Goal: Information Seeking & Learning: Learn about a topic

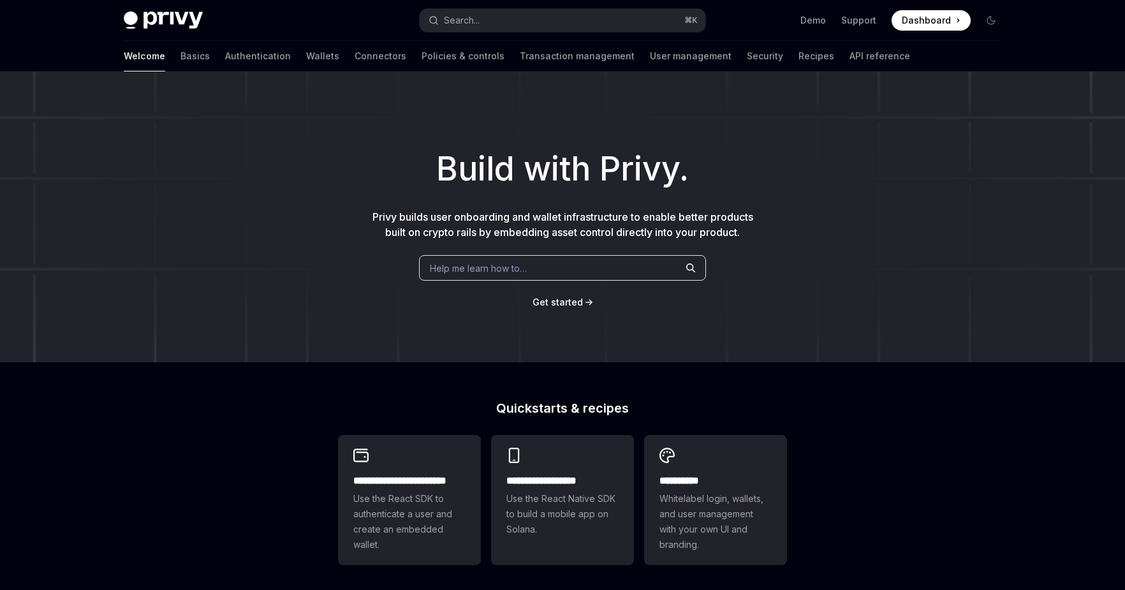
click at [479, 268] on span "Help me learn how to…" at bounding box center [478, 268] width 97 height 13
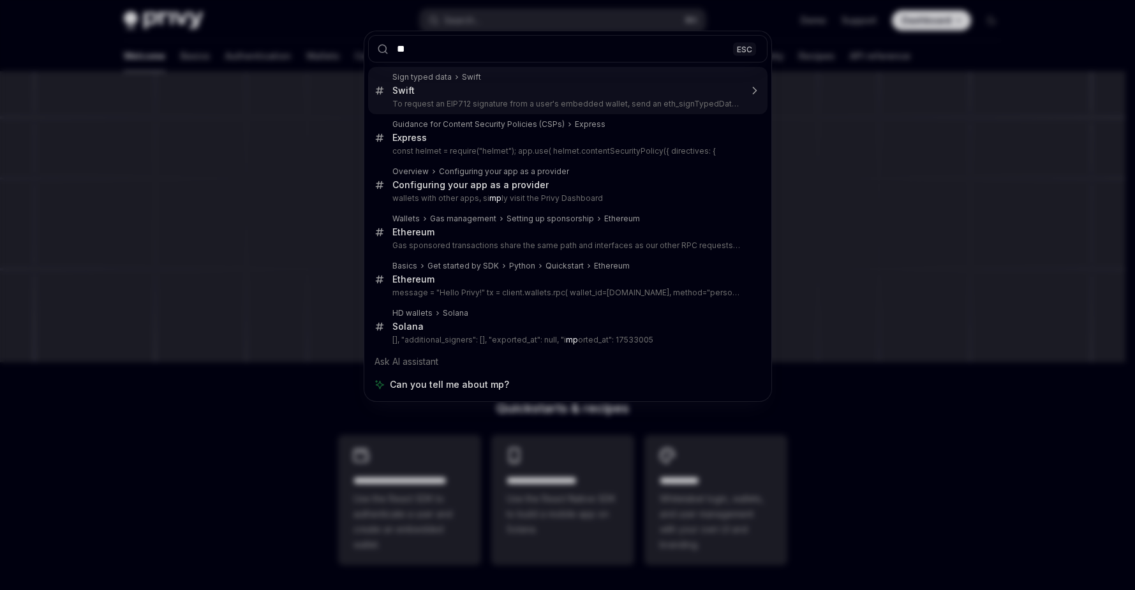
type input "***"
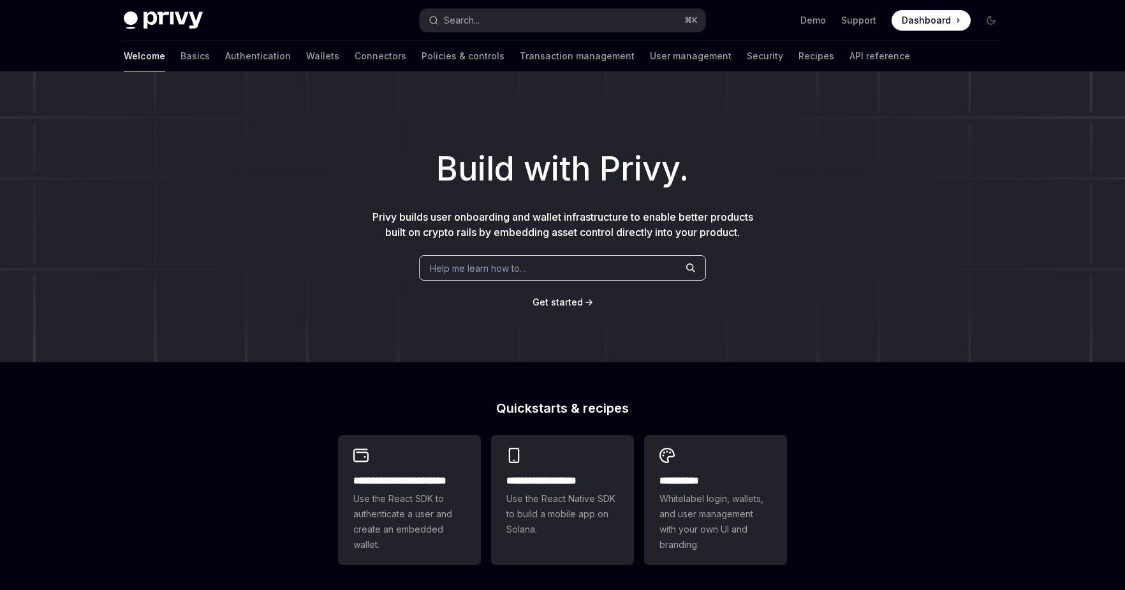
type textarea "*"
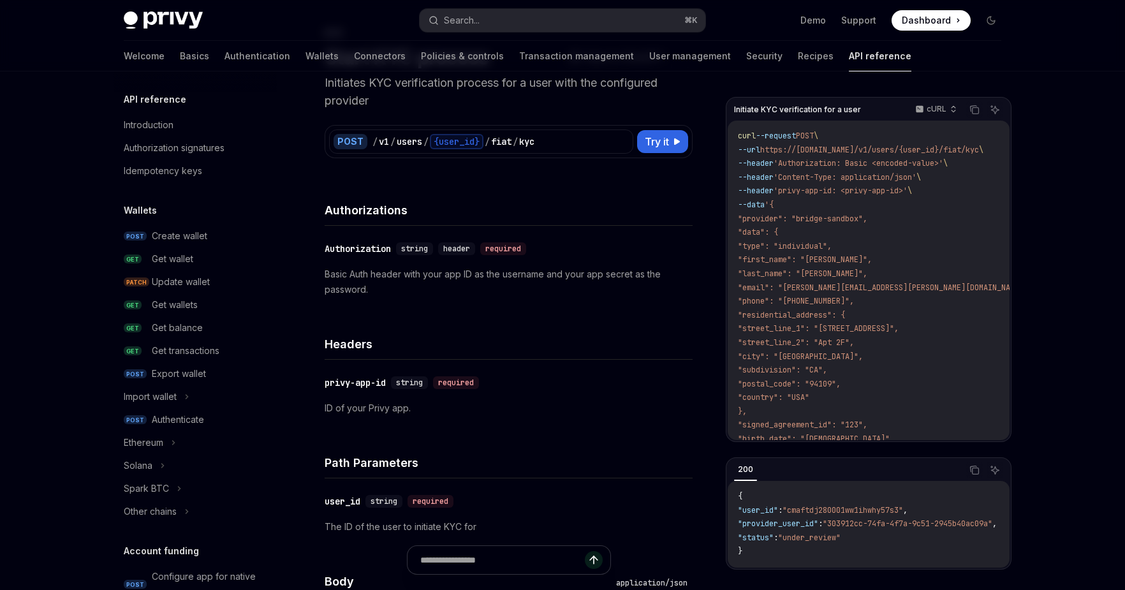
scroll to position [345, 0]
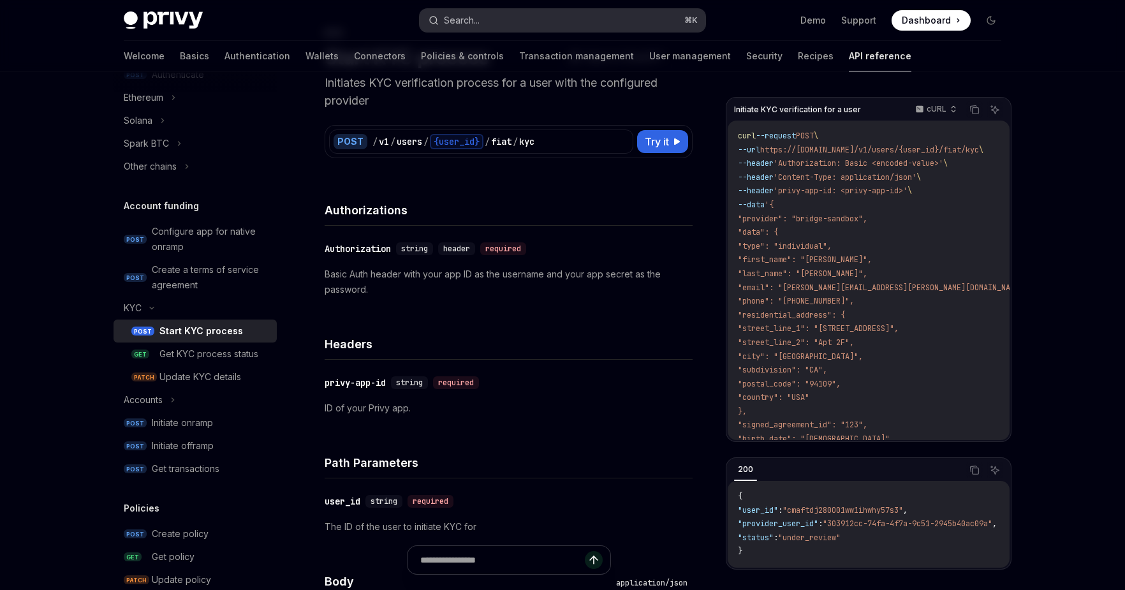
click at [501, 14] on button "Search... ⌘ K" at bounding box center [563, 20] width 286 height 23
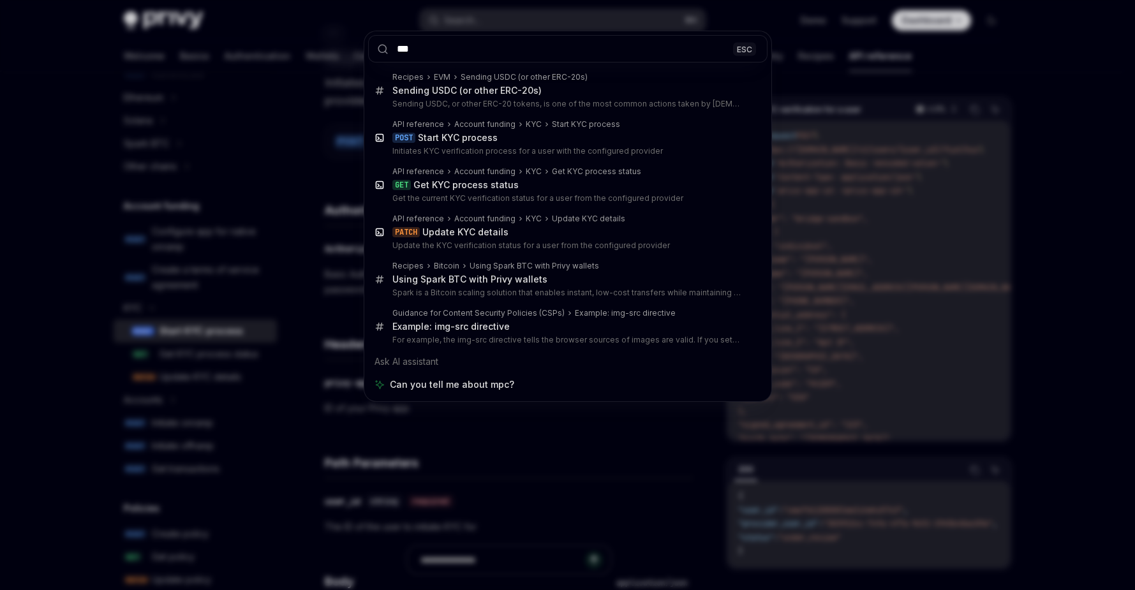
type input "***"
click at [1005, 110] on div "*** ESC Recipes EVM Sending USDC (or other ERC-20s) Sending USDC (or other ERC-…" at bounding box center [567, 295] width 1135 height 590
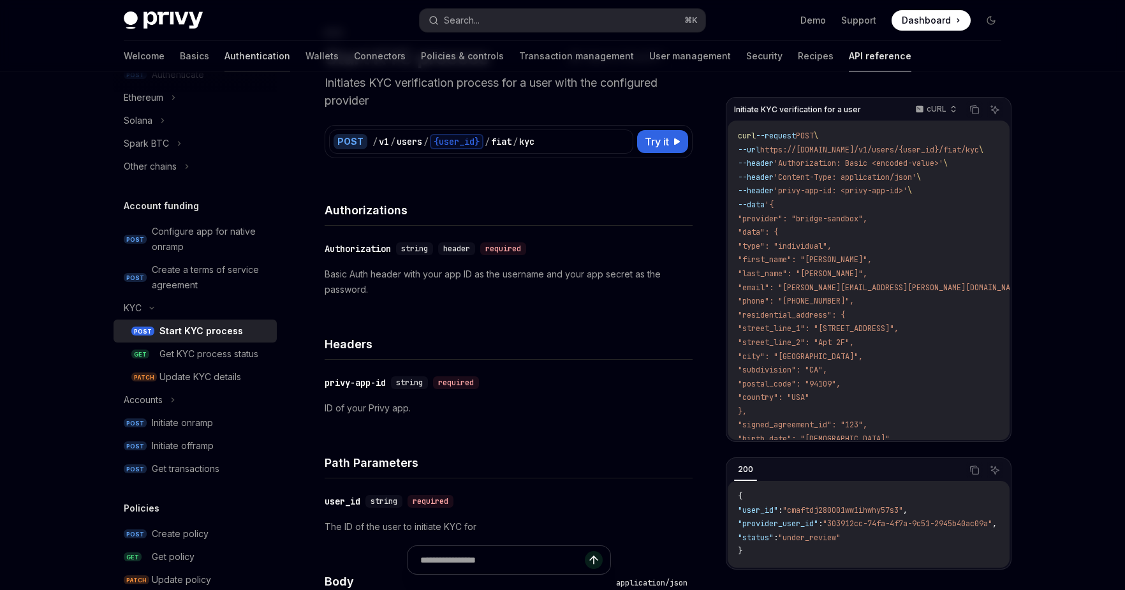
click at [225, 51] on link "Authentication" at bounding box center [258, 56] width 66 height 31
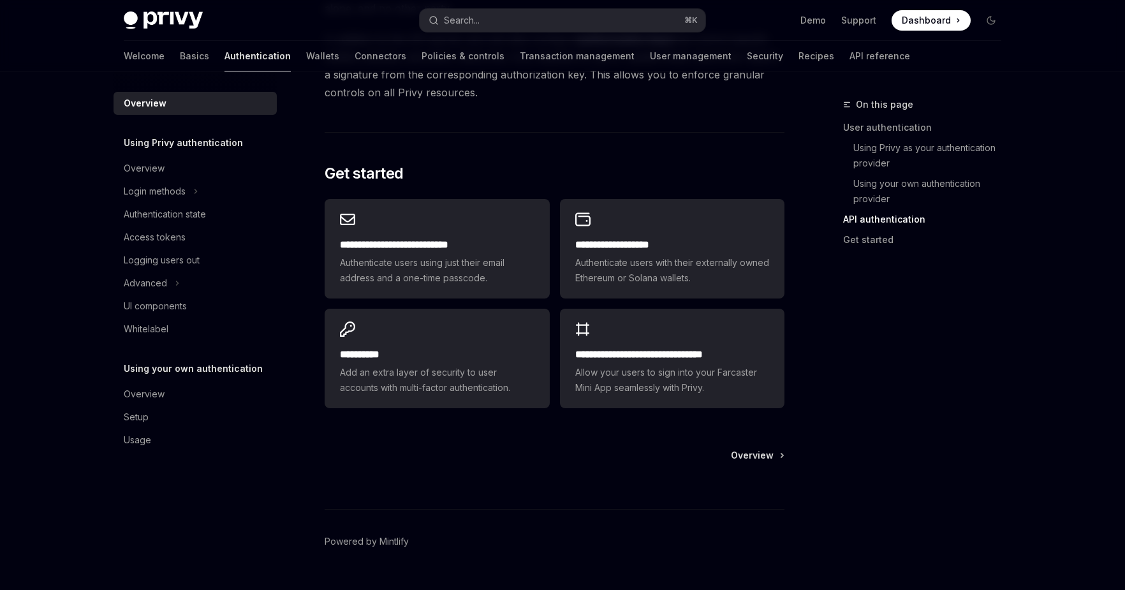
scroll to position [1003, 0]
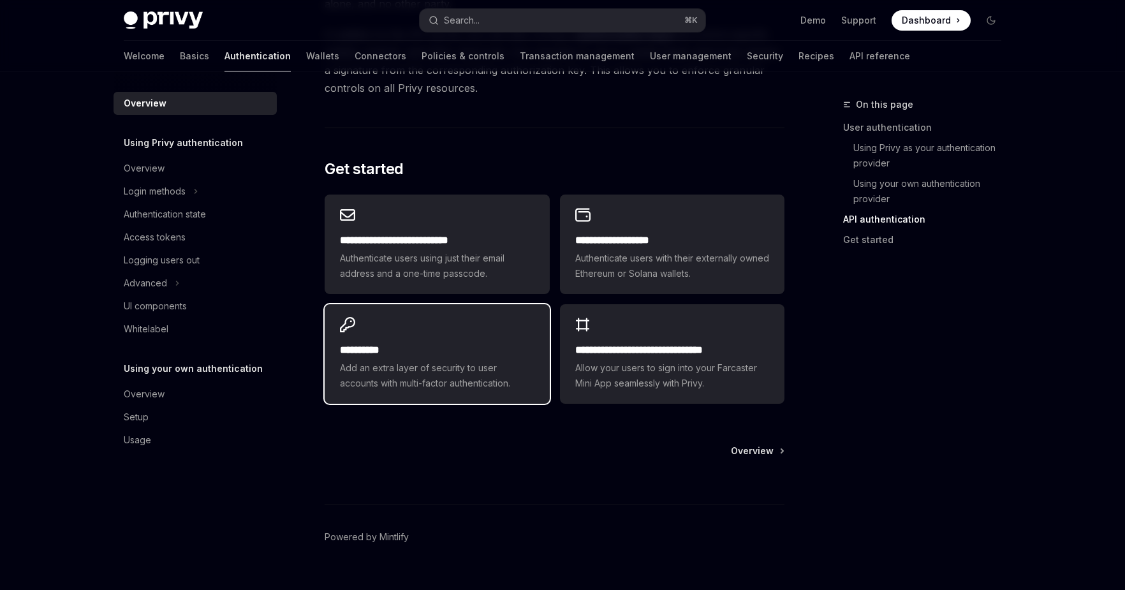
click at [455, 349] on h2 "**********" at bounding box center [437, 350] width 194 height 15
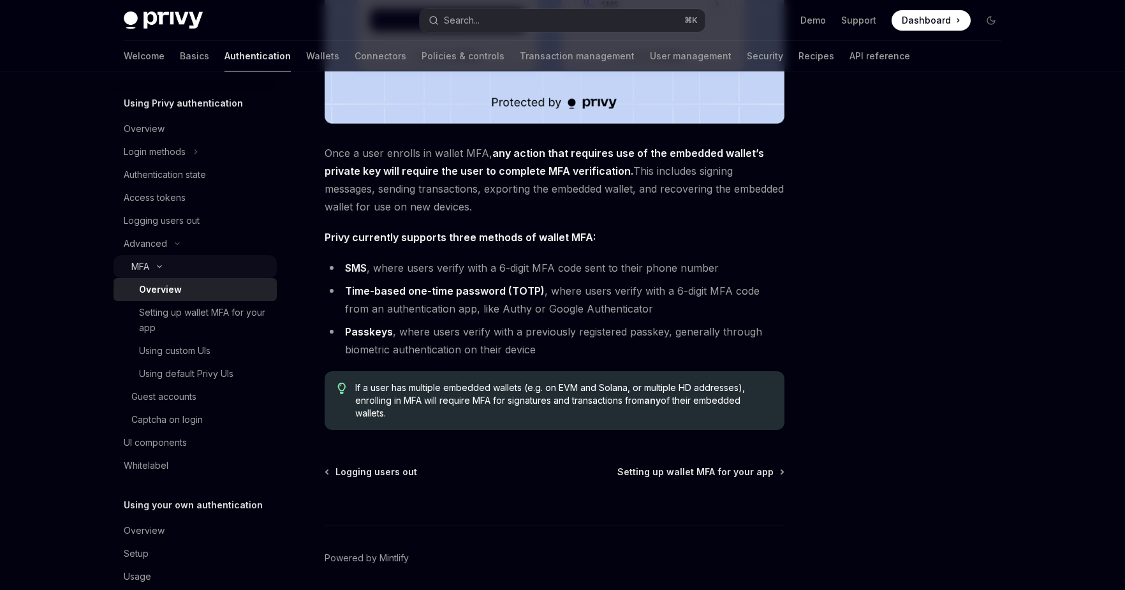
scroll to position [63, 0]
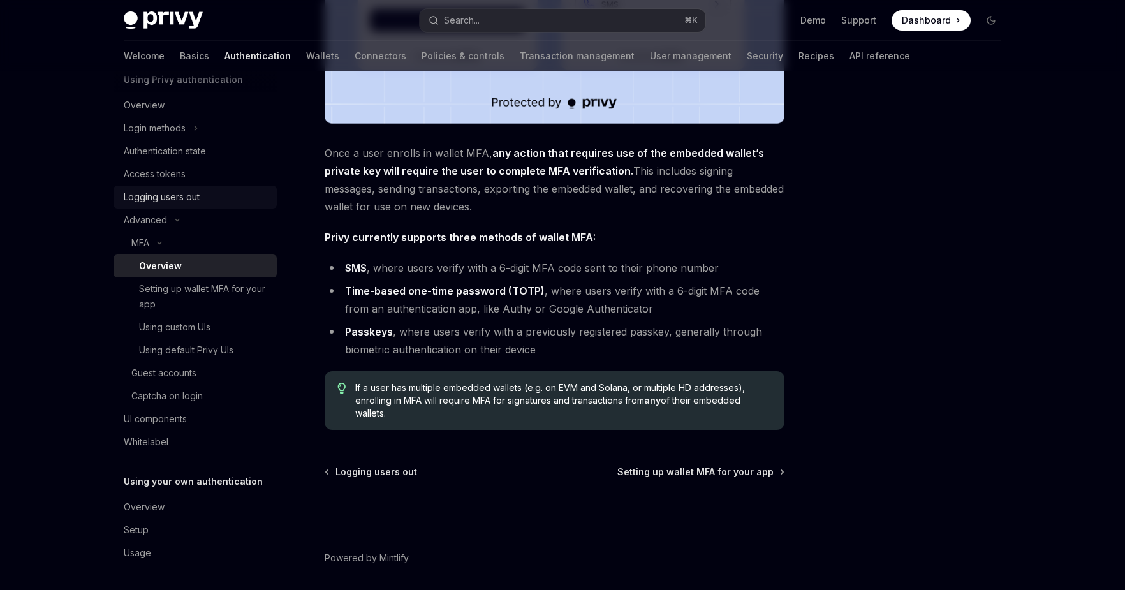
click at [154, 200] on div "Logging users out" at bounding box center [162, 196] width 76 height 15
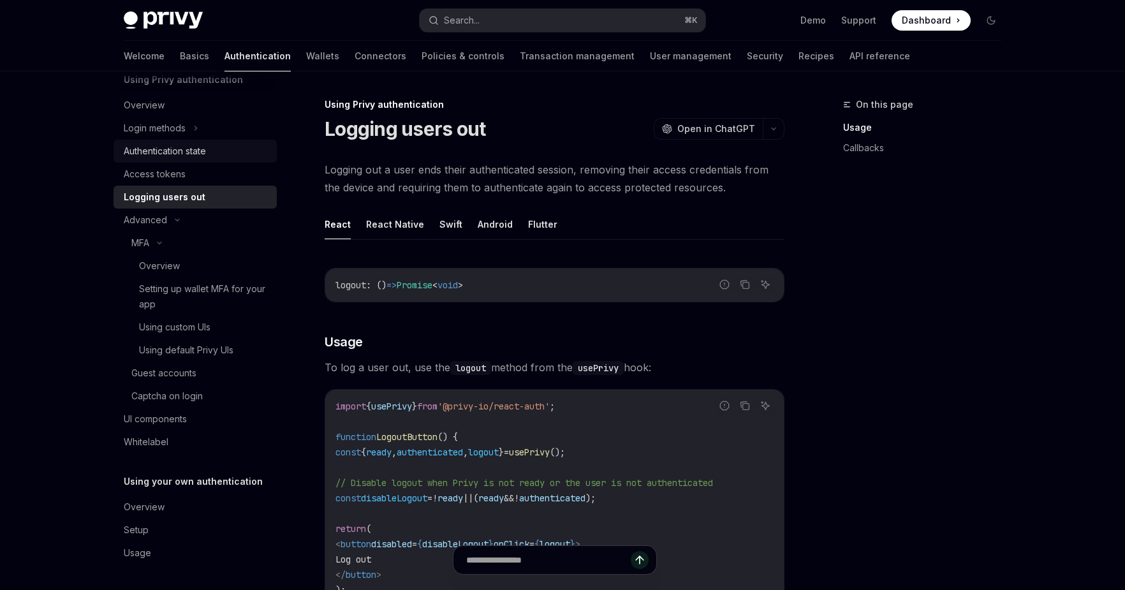
click at [151, 150] on div "Authentication state" at bounding box center [165, 151] width 82 height 15
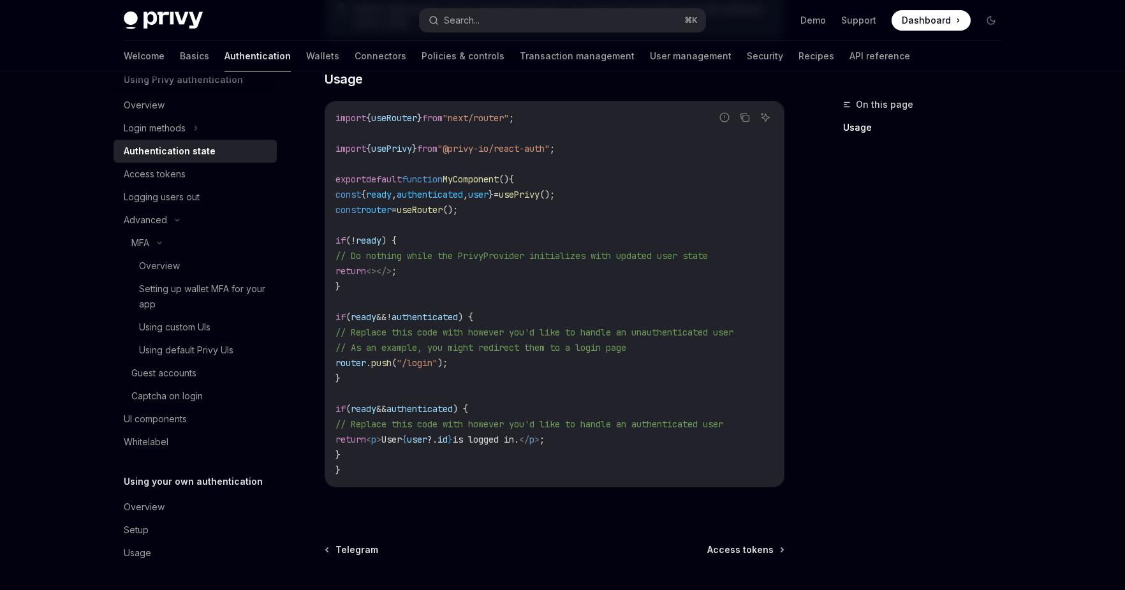
scroll to position [136, 0]
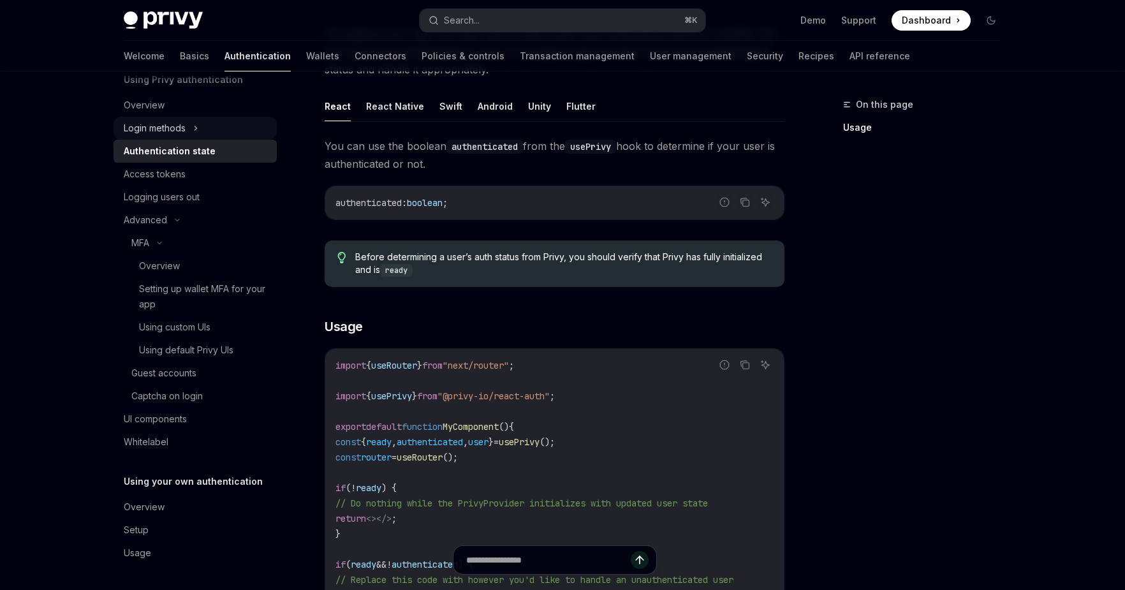
click at [141, 122] on div "Login methods" at bounding box center [155, 128] width 62 height 15
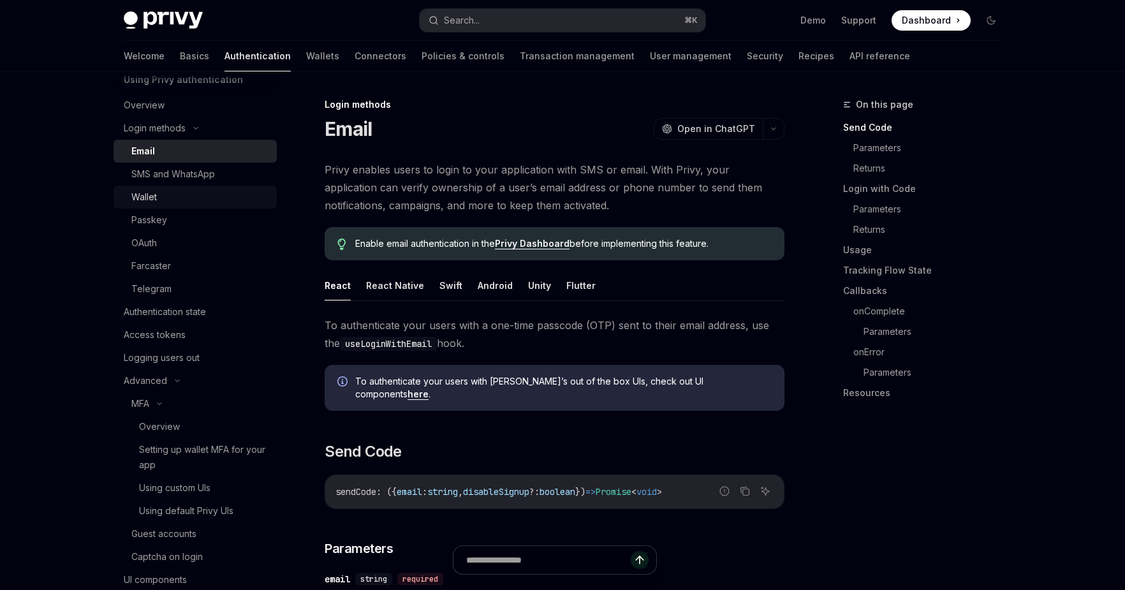
click at [152, 191] on div "Wallet" at bounding box center [144, 196] width 26 height 15
type textarea "*"
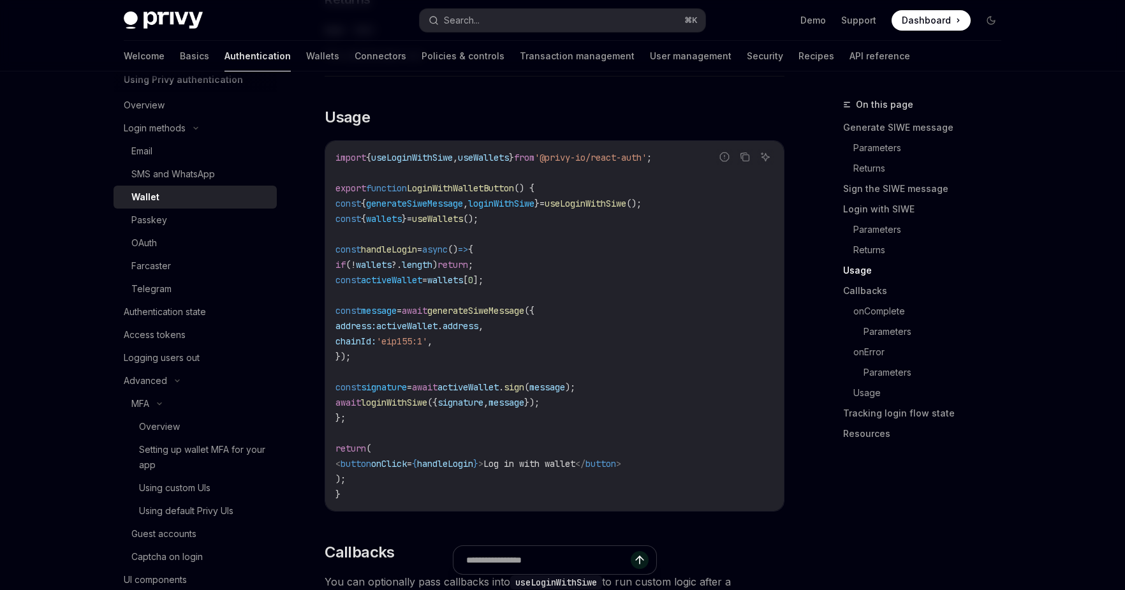
scroll to position [1665, 0]
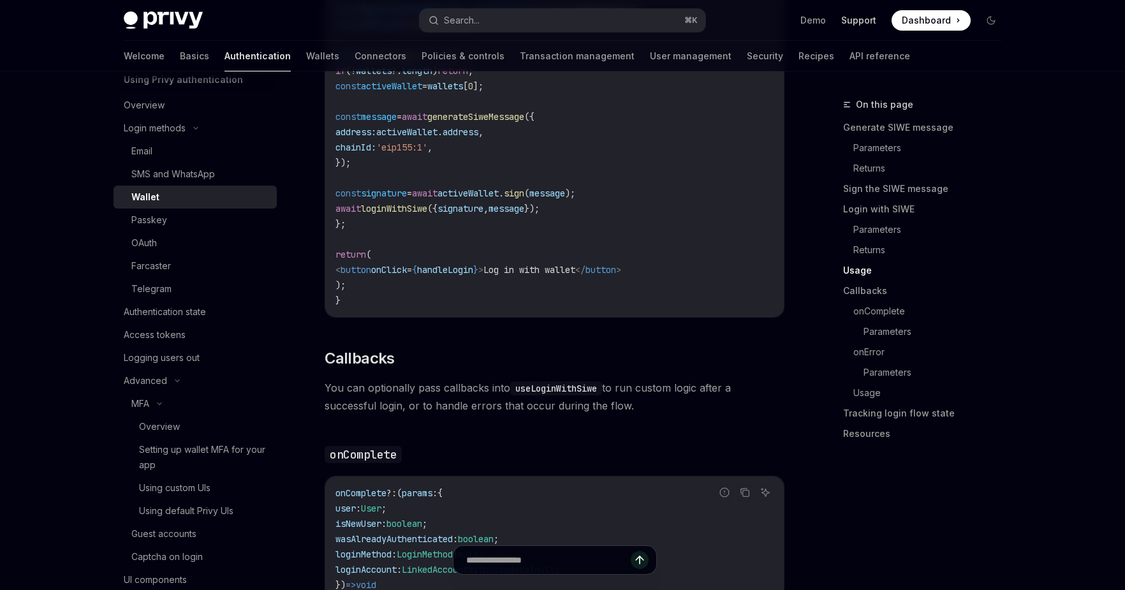
click at [860, 19] on link "Support" at bounding box center [858, 20] width 35 height 13
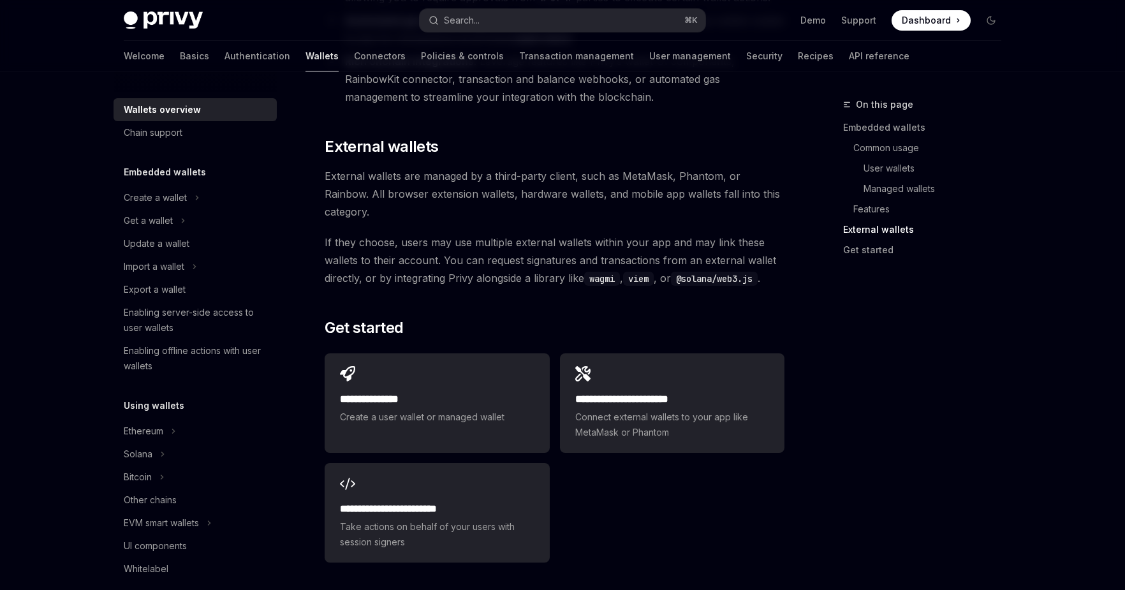
scroll to position [1966, 0]
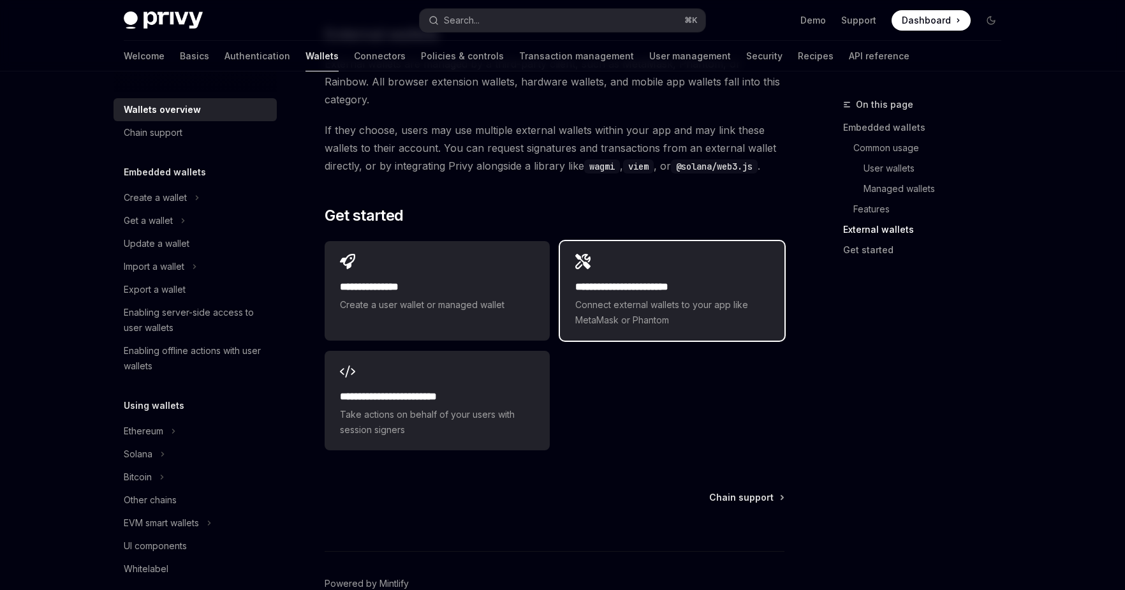
click at [672, 297] on span "Connect external wallets to your app like MetaMask or Phantom" at bounding box center [672, 312] width 194 height 31
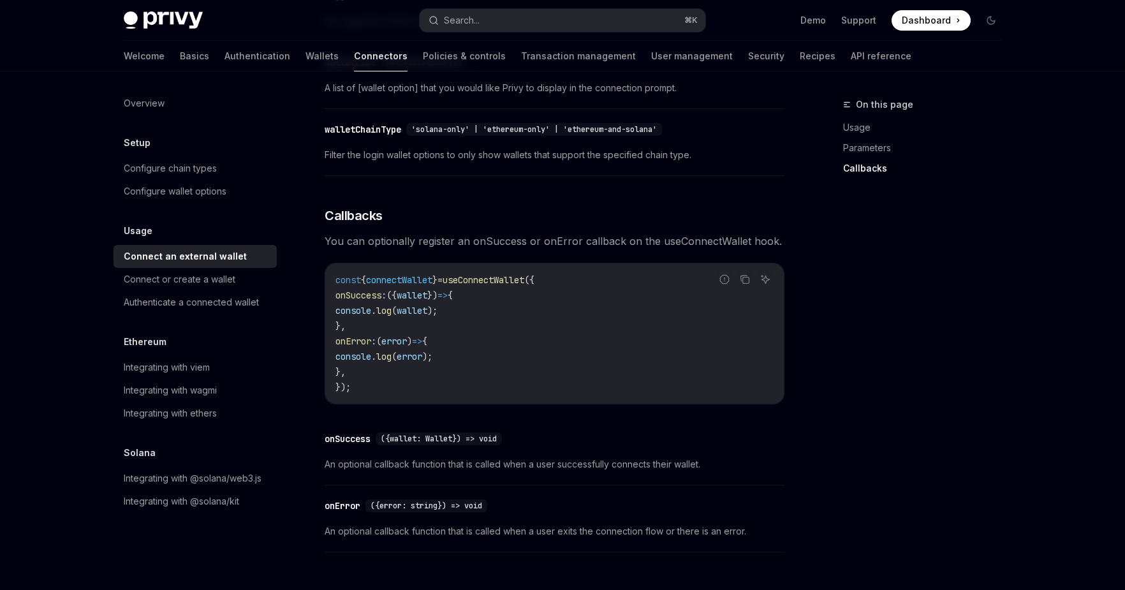
scroll to position [811, 0]
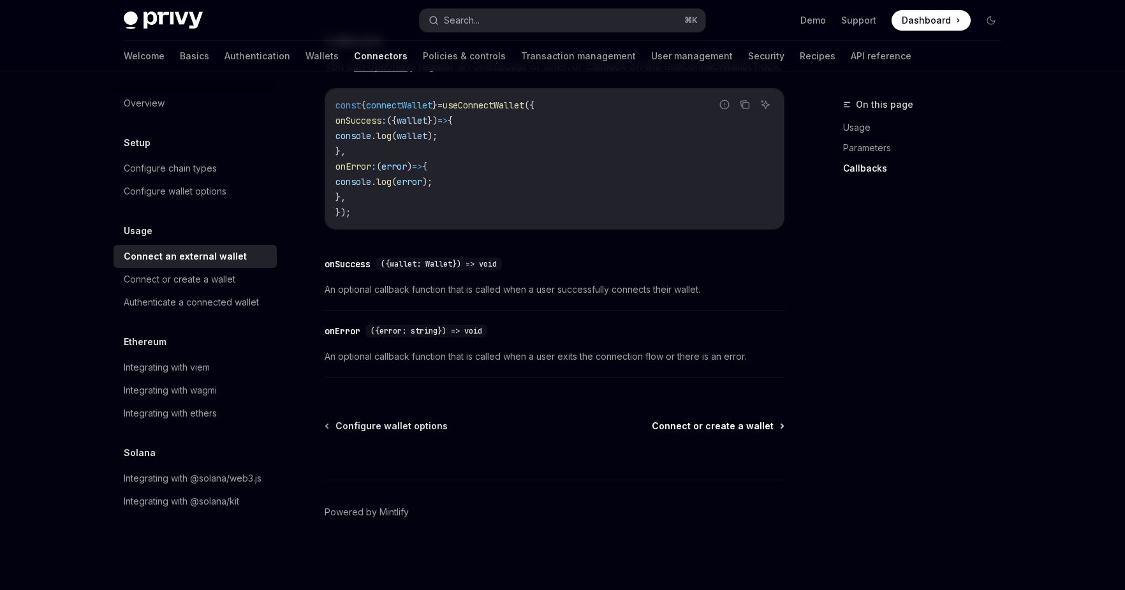
click at [716, 423] on span "Connect or create a wallet" at bounding box center [713, 426] width 122 height 13
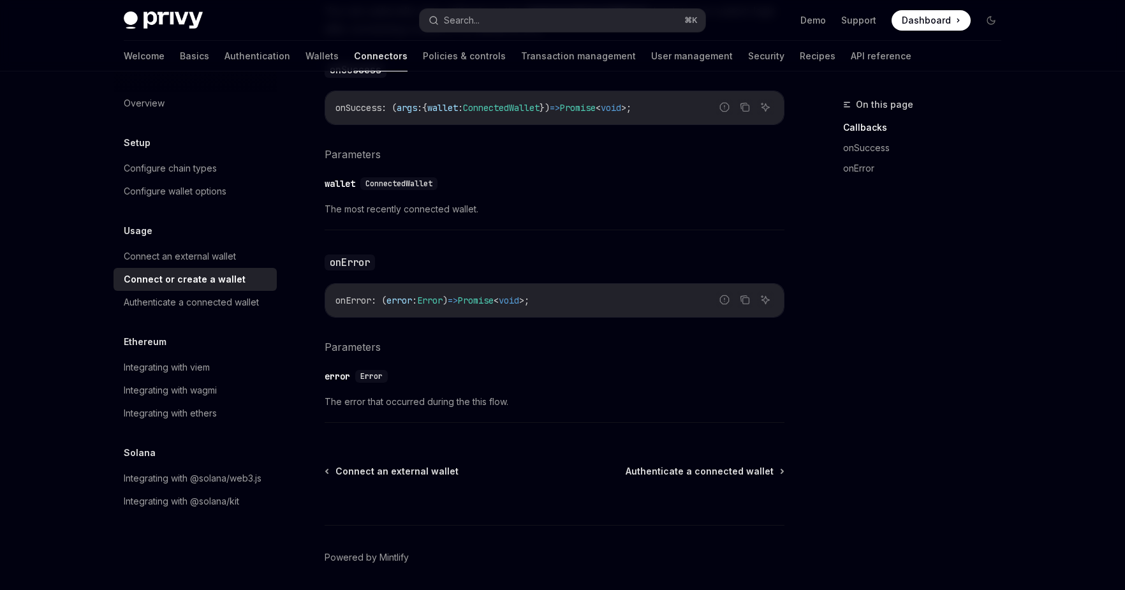
scroll to position [838, 0]
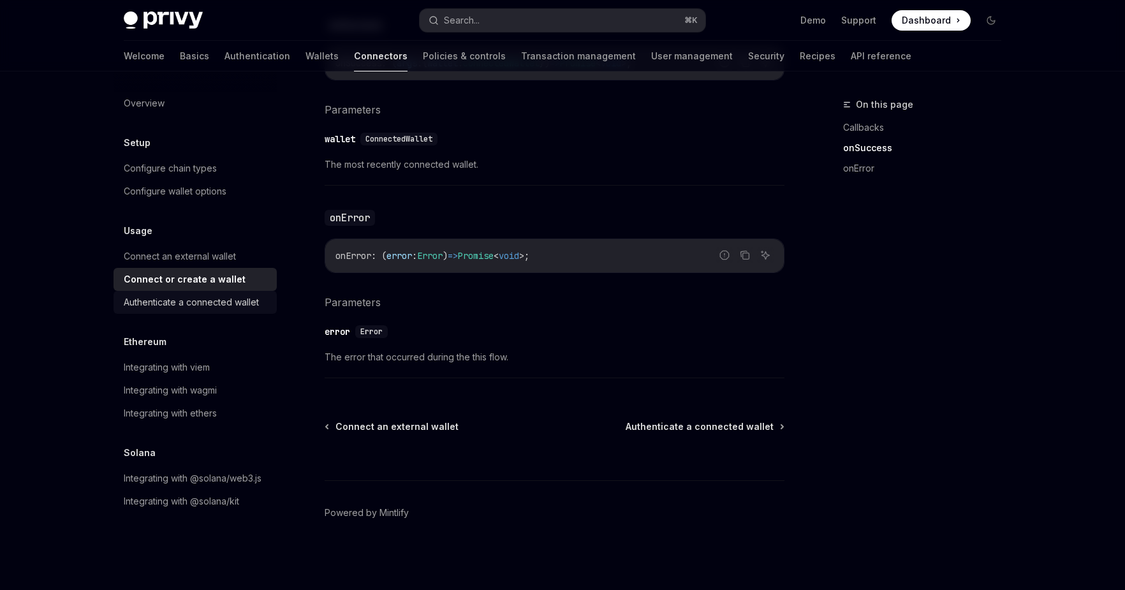
click at [201, 301] on div "Authenticate a connected wallet" at bounding box center [191, 302] width 135 height 15
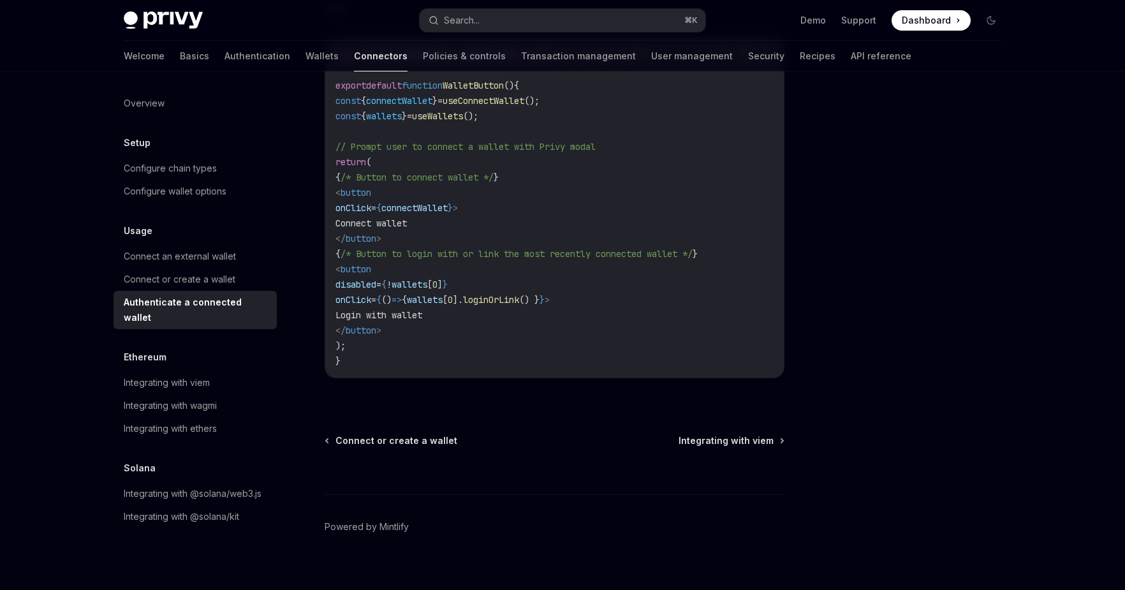
scroll to position [774, 0]
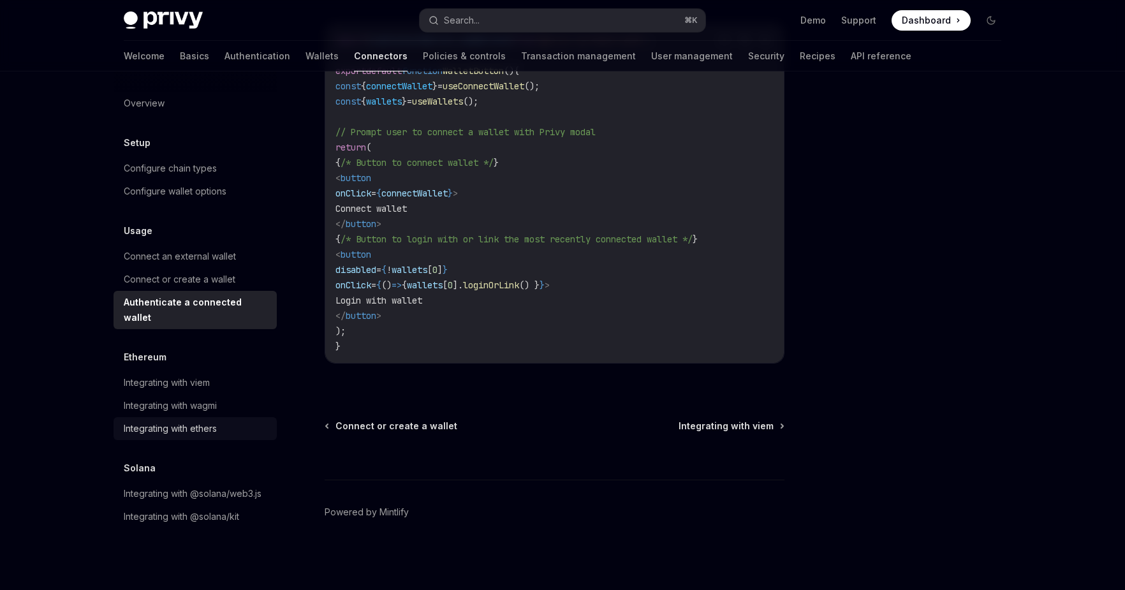
click at [179, 421] on div "Integrating with ethers" at bounding box center [170, 428] width 93 height 15
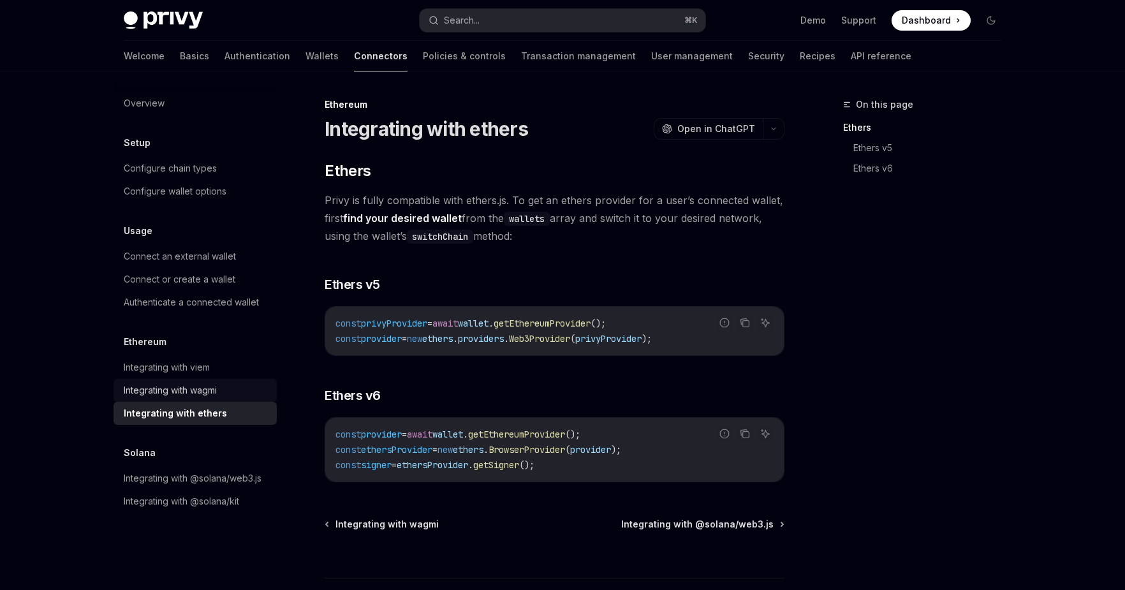
click at [179, 379] on link "Integrating with wagmi" at bounding box center [195, 390] width 163 height 23
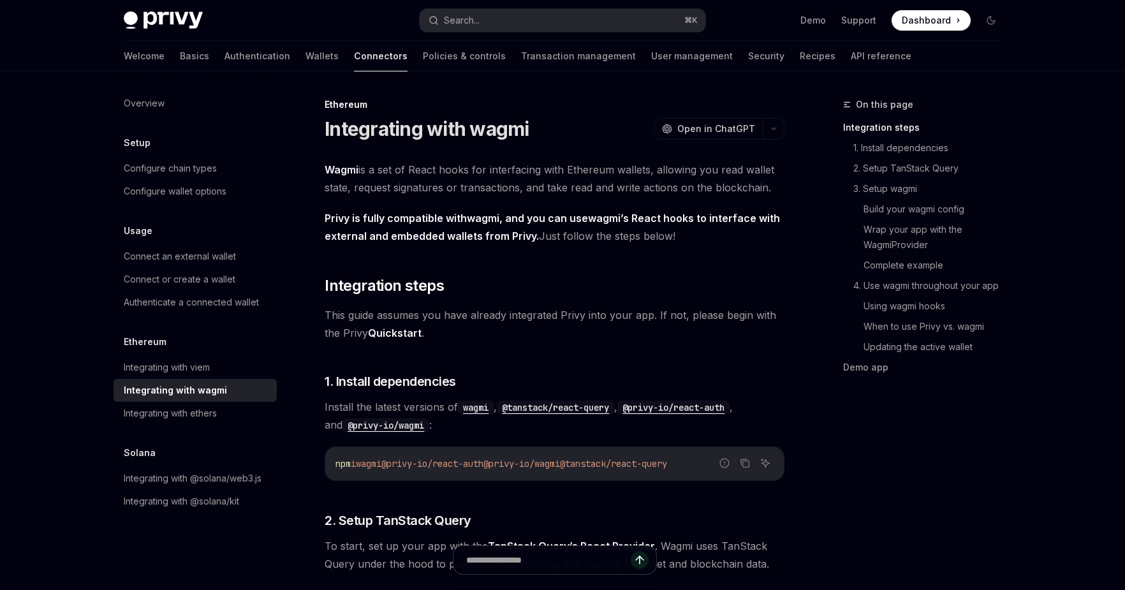
click at [167, 332] on div "Overview Setup Configure chain types Configure wallet options Usage Connect an …" at bounding box center [195, 302] width 163 height 421
click at [148, 362] on div "Integrating with viem" at bounding box center [167, 367] width 86 height 15
type textarea "*"
